Goal: Task Accomplishment & Management: Manage account settings

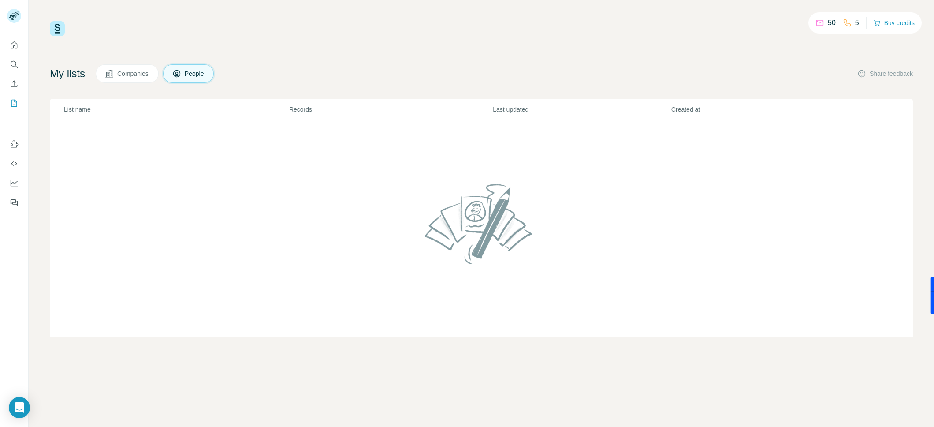
click at [229, 297] on td at bounding box center [481, 228] width 863 height 217
click at [14, 102] on icon "My lists" at bounding box center [14, 103] width 9 height 9
click at [127, 74] on span "Companies" at bounding box center [133, 73] width 32 height 9
click at [190, 78] on span "People" at bounding box center [195, 73] width 20 height 9
click at [455, 145] on td at bounding box center [481, 228] width 863 height 217
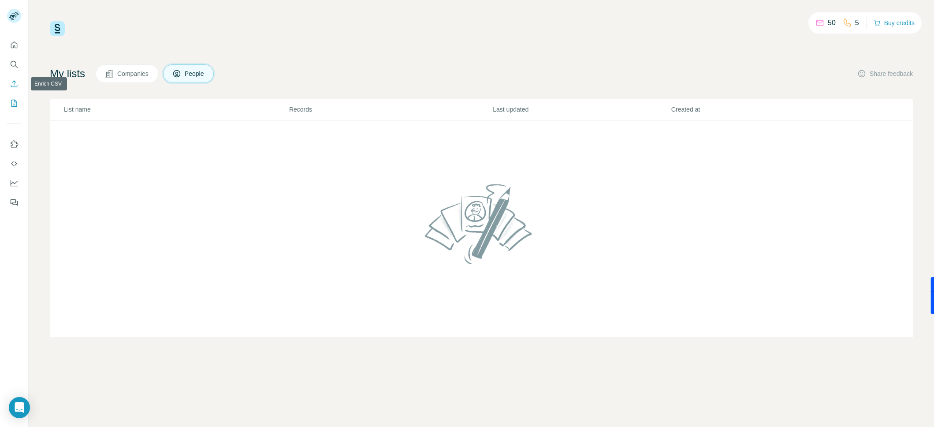
click at [12, 82] on icon "Enrich CSV" at bounding box center [14, 83] width 9 height 9
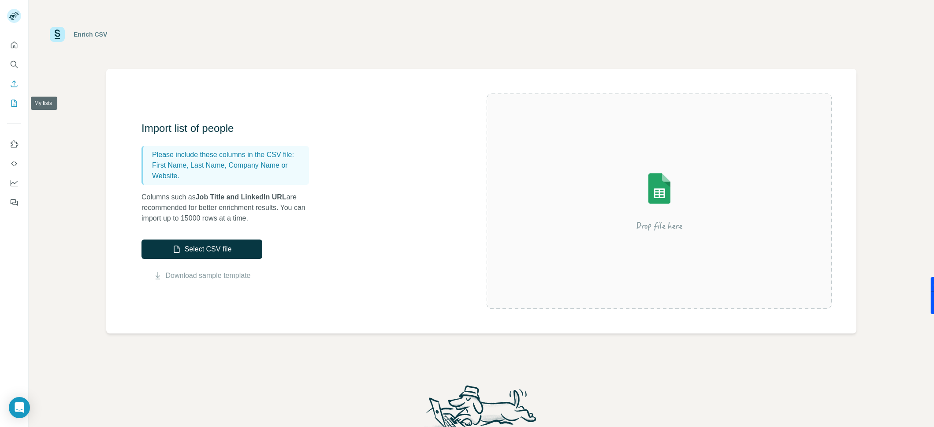
click at [14, 99] on icon "My lists" at bounding box center [14, 103] width 9 height 9
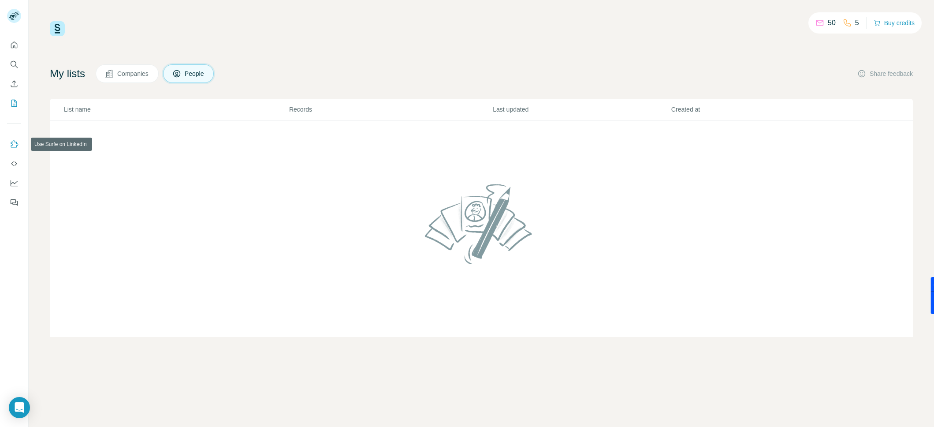
click at [14, 146] on icon "Use Surfe on LinkedIn" at bounding box center [14, 144] width 9 height 9
click at [122, 74] on span "Companies" at bounding box center [133, 73] width 32 height 9
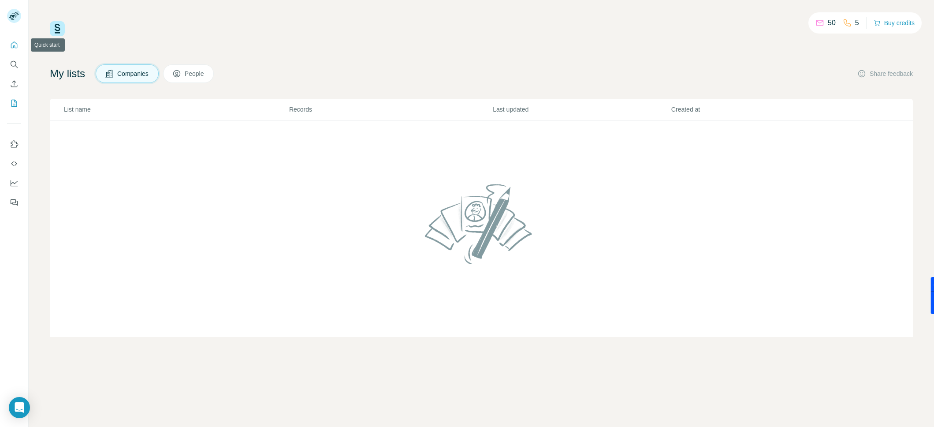
click at [19, 44] on button "Quick start" at bounding box center [14, 45] width 14 height 16
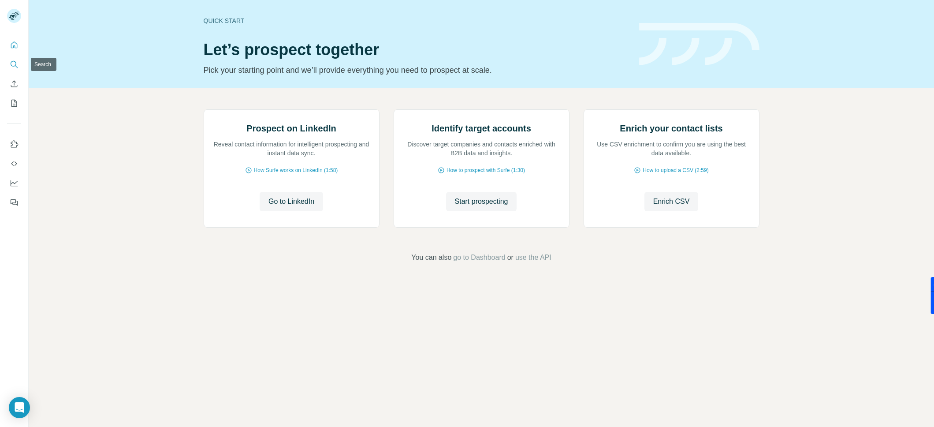
click at [14, 60] on icon "Search" at bounding box center [14, 64] width 9 height 9
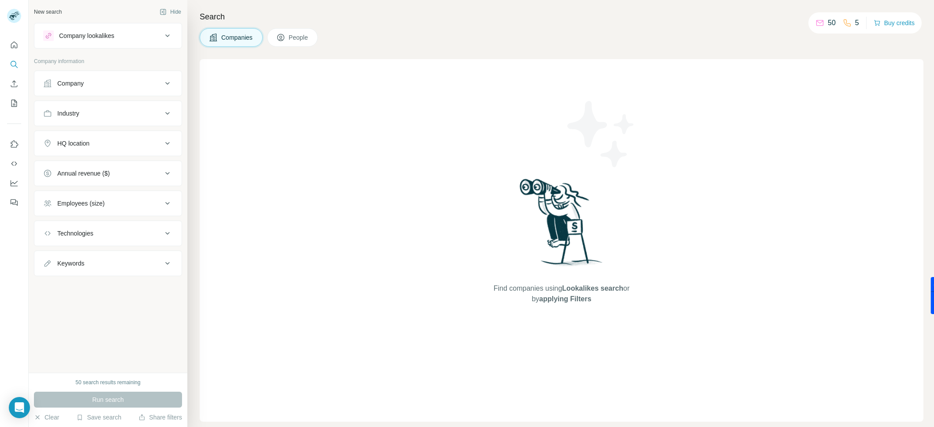
click at [296, 35] on span "People" at bounding box center [299, 37] width 20 height 9
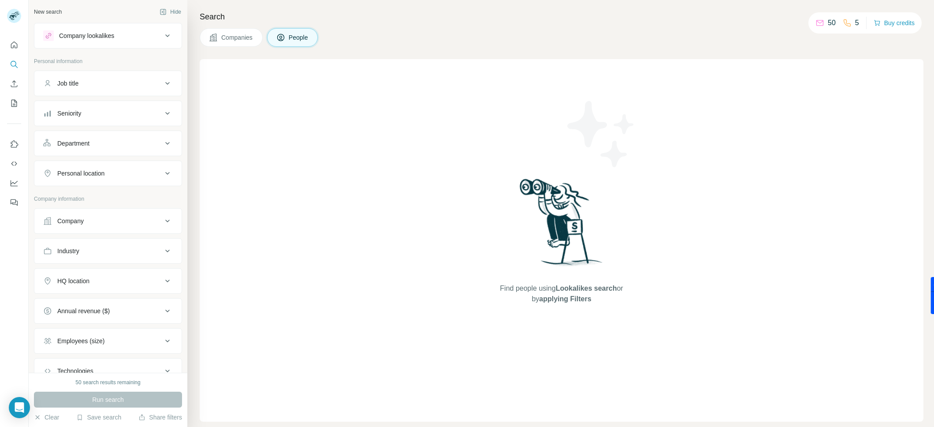
click at [616, 288] on span "Find people using Lookalikes search or by applying Filters" at bounding box center [561, 293] width 141 height 21
click at [586, 299] on span "applying Filters" at bounding box center [565, 298] width 52 height 7
click at [586, 300] on span "applying Filters" at bounding box center [565, 298] width 52 height 7
click at [138, 414] on icon "button" at bounding box center [141, 416] width 7 height 7
click at [374, 297] on div "Find people using Lookalikes search or by applying Filters" at bounding box center [562, 240] width 724 height 362
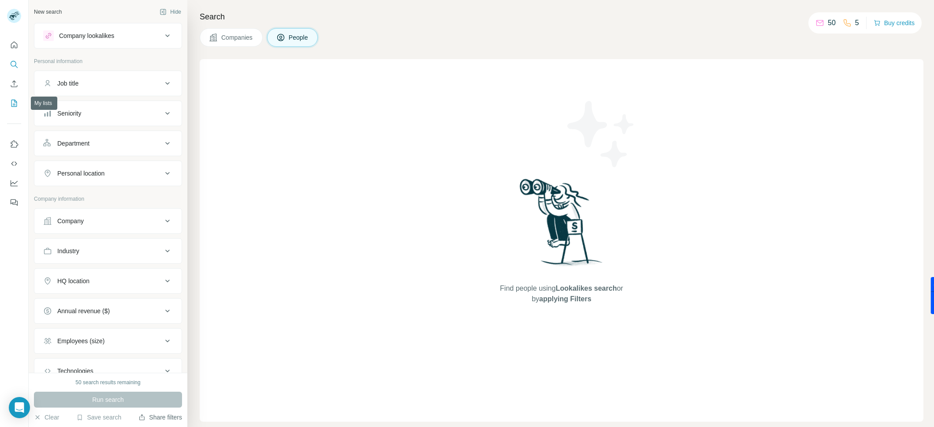
click at [14, 100] on icon "My lists" at bounding box center [14, 103] width 9 height 9
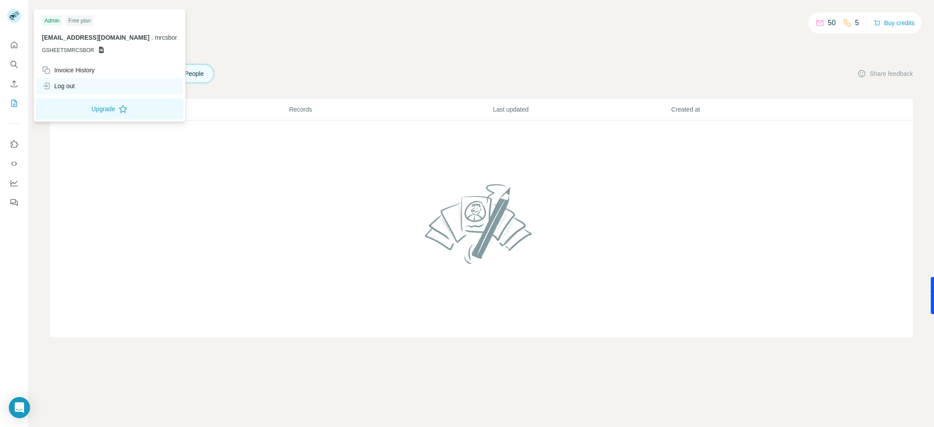
click at [77, 88] on div "Log out" at bounding box center [110, 86] width 146 height 16
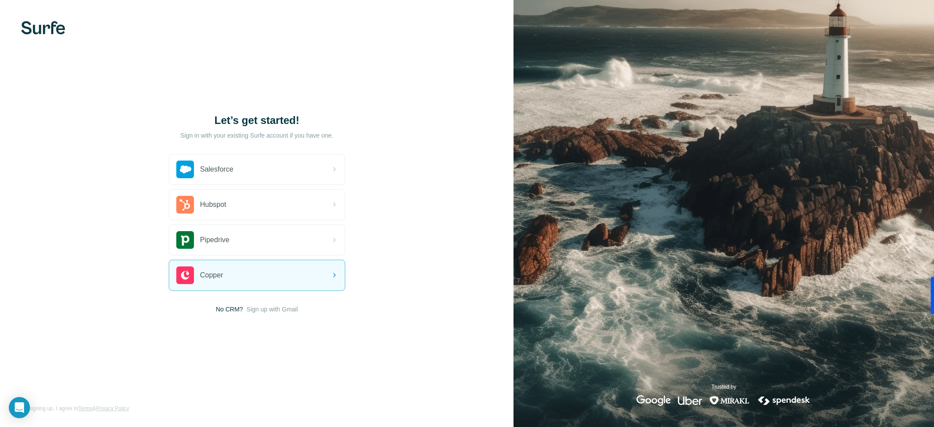
drag, startPoint x: 255, startPoint y: 310, endPoint x: 173, endPoint y: 255, distance: 98.7
click at [177, 295] on div "Salesforce Hubspot Pipedrive Copper No CRM? Sign up with Gmail" at bounding box center [257, 234] width 176 height 160
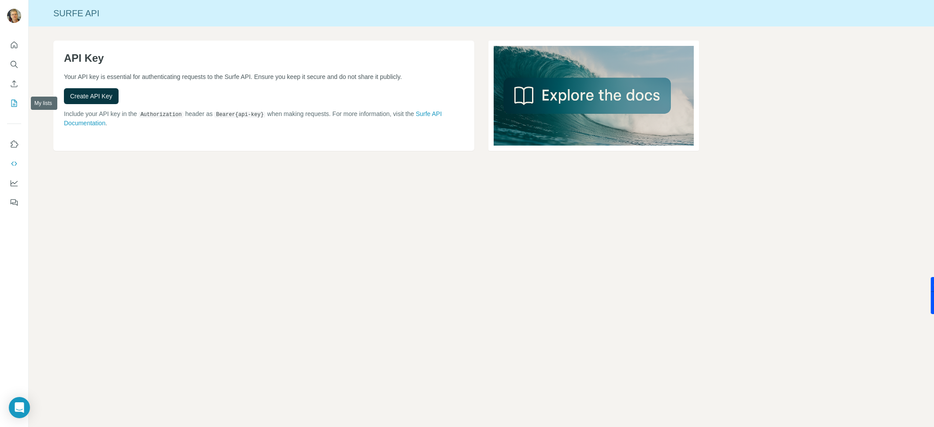
click at [18, 101] on icon "My lists" at bounding box center [14, 103] width 9 height 9
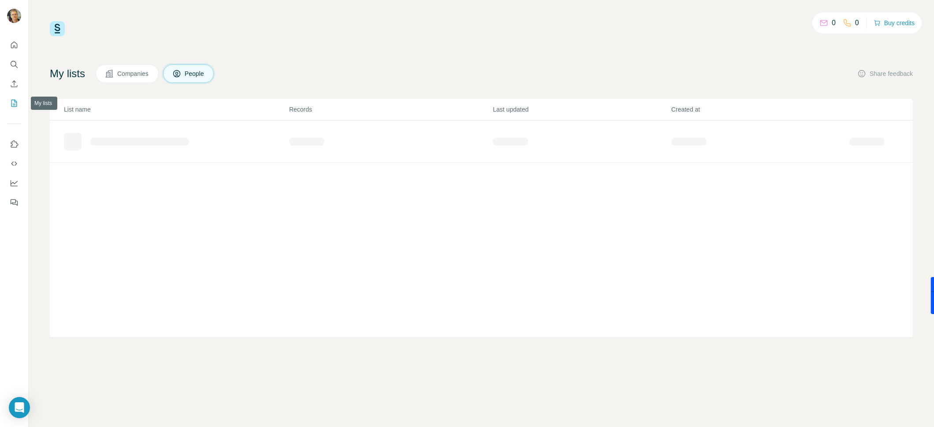
click at [15, 104] on icon "My lists" at bounding box center [15, 103] width 4 height 6
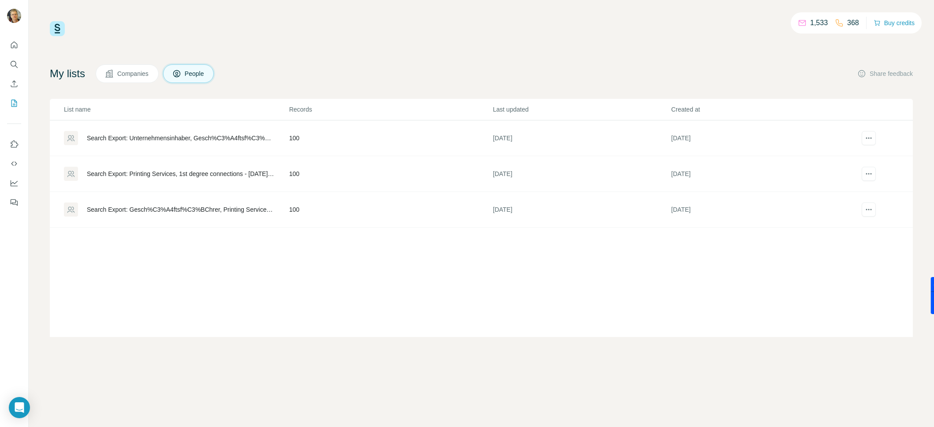
click at [822, 20] on p "1,533" at bounding box center [819, 23] width 18 height 11
click at [810, 21] on p "1,533" at bounding box center [819, 23] width 18 height 11
click at [798, 23] on icon at bounding box center [802, 23] width 9 height 9
click at [839, 23] on icon at bounding box center [839, 23] width 9 height 9
click at [835, 22] on icon at bounding box center [839, 23] width 9 height 9
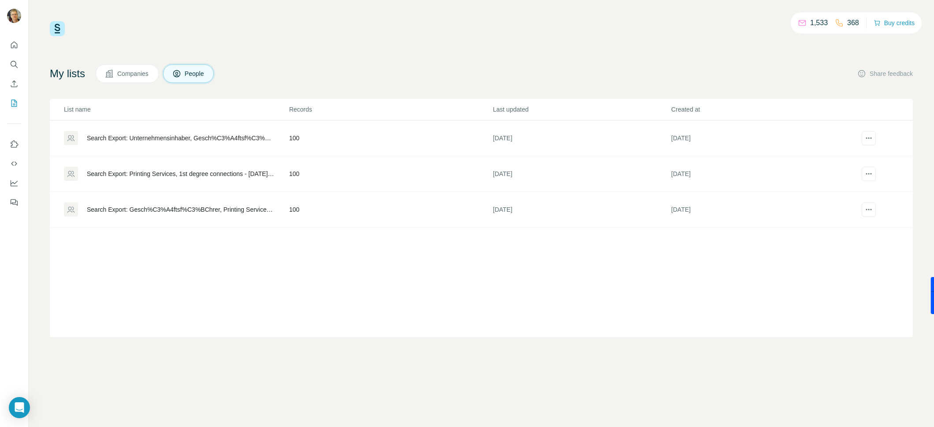
click at [133, 72] on span "Companies" at bounding box center [133, 73] width 32 height 9
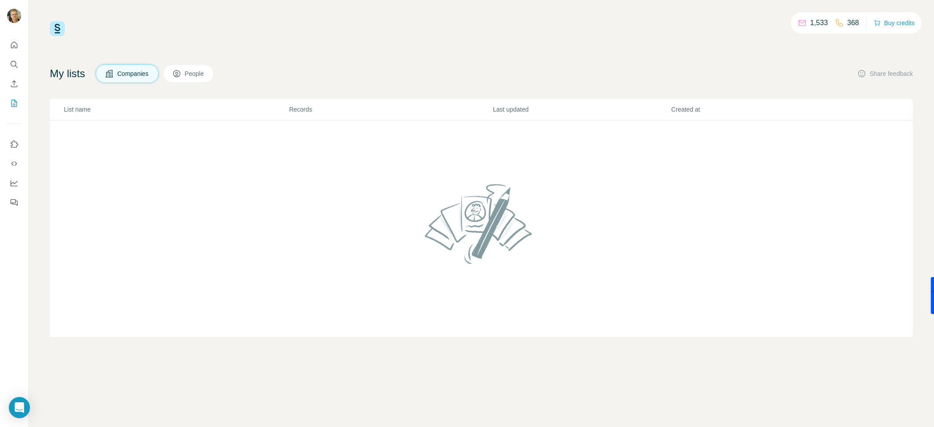
click at [199, 76] on span "People" at bounding box center [195, 73] width 20 height 9
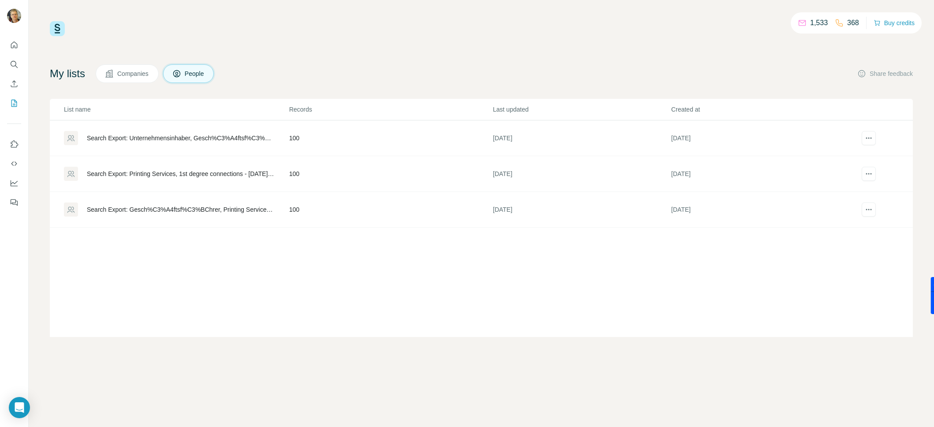
click at [143, 137] on div "Search Export: Unternehmensinhaber, Gesch%C3%A4ftsf%C3%BChrer, CEO, Printing Se…" at bounding box center [180, 138] width 187 height 9
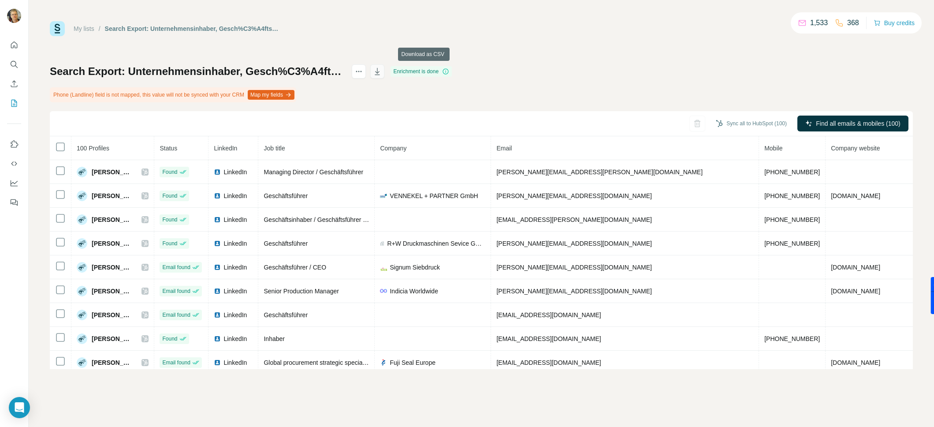
click at [382, 72] on icon "button" at bounding box center [377, 71] width 9 height 9
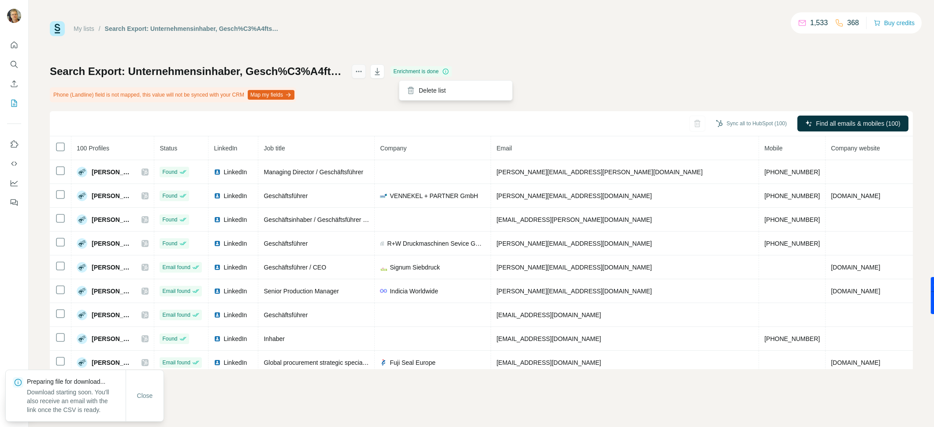
click at [366, 69] on button "actions" at bounding box center [359, 71] width 14 height 14
click at [371, 84] on div "Search Export: Unternehmensinhaber, Gesch%C3%A4ftsf%C3%BChrer, CEO, Printing Se…" at bounding box center [481, 216] width 863 height 304
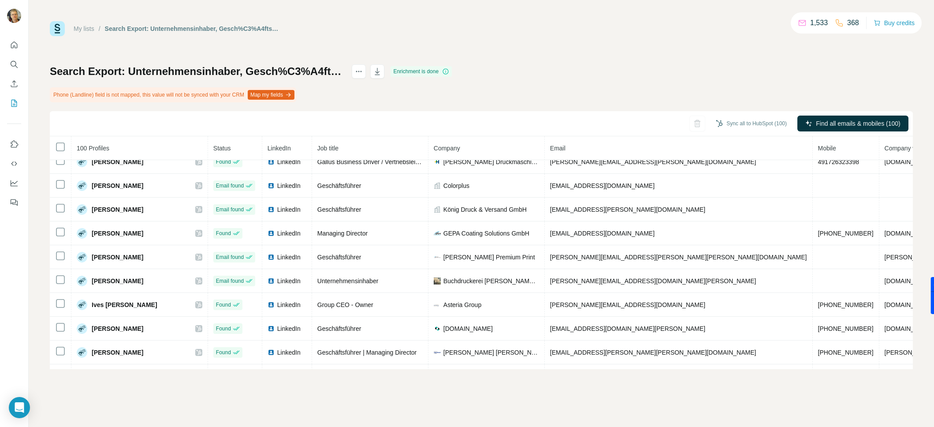
scroll to position [1462, 0]
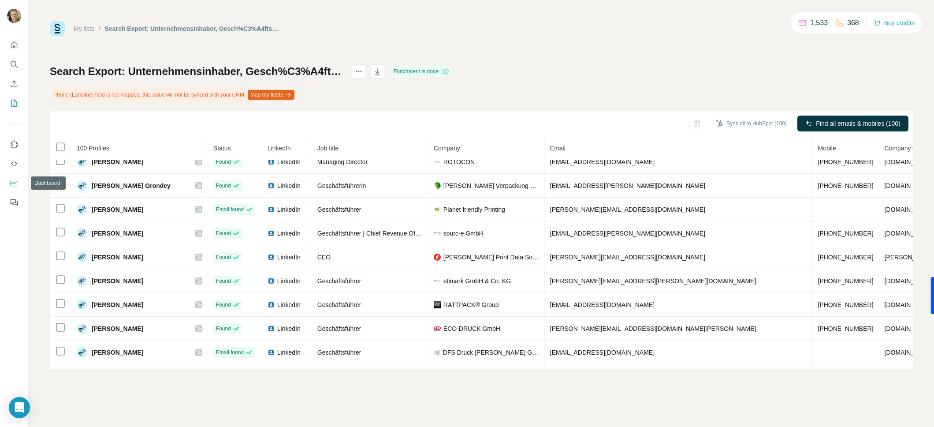
click at [15, 181] on icon "Dashboard" at bounding box center [14, 182] width 9 height 9
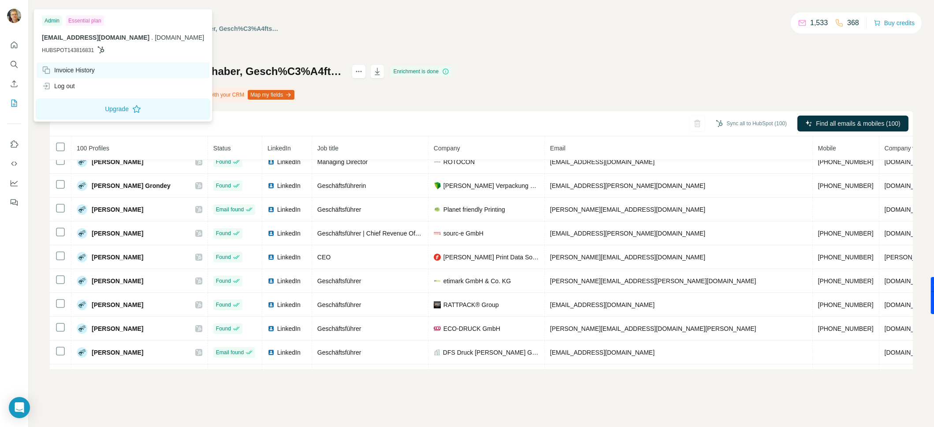
click at [55, 66] on div "Invoice History" at bounding box center [68, 70] width 53 height 9
click at [75, 68] on div "Invoice History" at bounding box center [68, 70] width 53 height 9
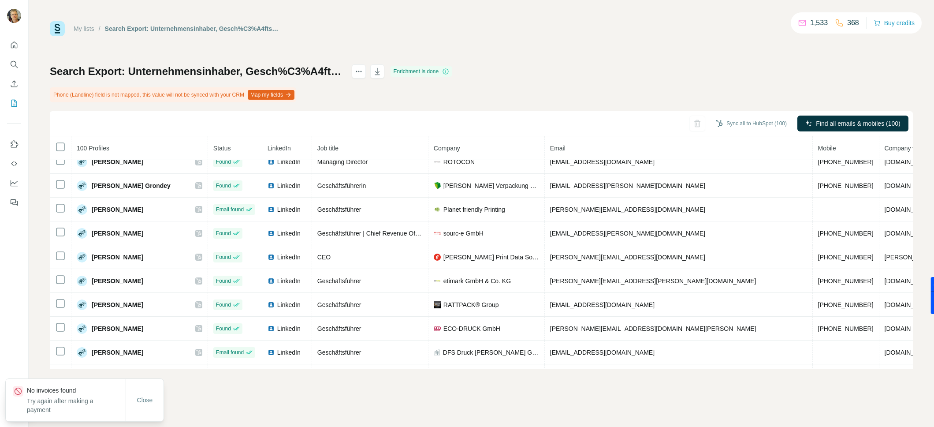
click at [350, 36] on div "My lists / Search Export: Unternehmensinhaber, Gesch%C3%A4ftsf%C3%BChrer, CEO, …" at bounding box center [481, 195] width 863 height 348
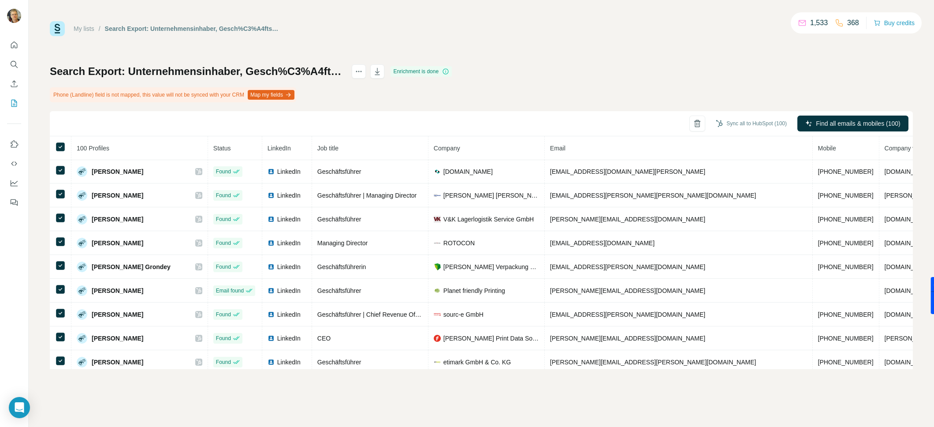
scroll to position [1069, 0]
